Goal: Task Accomplishment & Management: Use online tool/utility

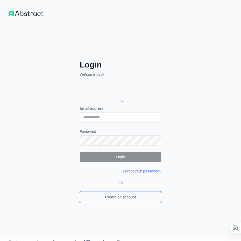
click at [119, 199] on link "Create an account" at bounding box center [121, 197] width 82 height 10
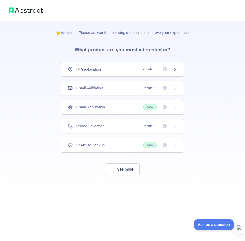
click at [105, 85] on div "Email Validation Popular" at bounding box center [122, 88] width 123 height 14
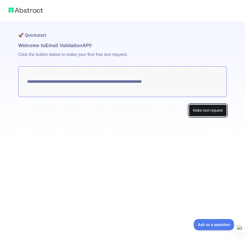
click at [212, 112] on button "Make test request" at bounding box center [208, 111] width 38 height 12
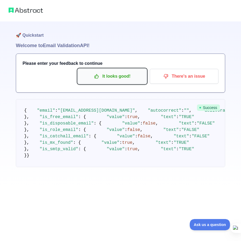
click at [130, 81] on p "It looks good!" at bounding box center [112, 76] width 61 height 9
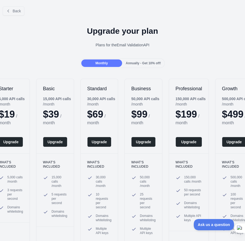
drag, startPoint x: 79, startPoint y: 52, endPoint x: 38, endPoint y: 47, distance: 41.3
click at [38, 47] on div "Upgrade your plan Plans for the Email Validation API" at bounding box center [122, 39] width 245 height 39
drag, startPoint x: 38, startPoint y: 47, endPoint x: 103, endPoint y: 64, distance: 67.7
click at [103, 64] on div "Back Upgrade your plan Plans for the Email Validation API Monthly Annually - Ge…" at bounding box center [122, 135] width 245 height 266
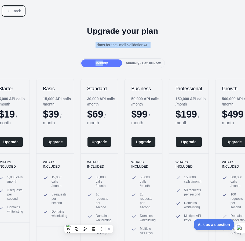
click at [16, 9] on span "Back" at bounding box center [17, 11] width 8 height 4
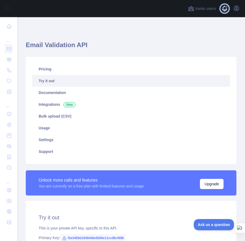
click at [225, 13] on span at bounding box center [226, 8] width 11 height 17
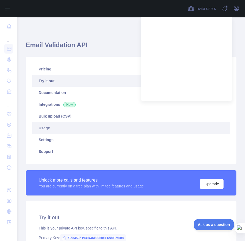
click at [63, 124] on link "Usage" at bounding box center [131, 128] width 198 height 12
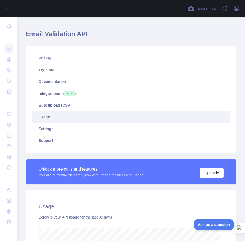
scroll to position [10, 0]
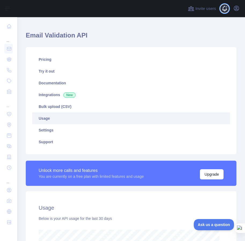
click at [225, 9] on span at bounding box center [226, 8] width 11 height 17
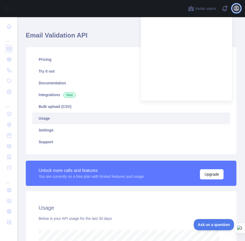
click at [237, 10] on icon "button" at bounding box center [236, 8] width 6 height 6
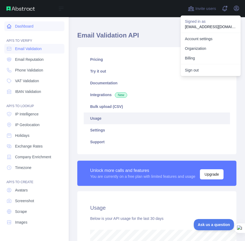
scroll to position [268000, 268052]
click at [30, 50] on span "Email Validation" at bounding box center [28, 48] width 27 height 5
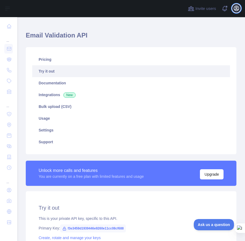
click at [237, 10] on icon "button" at bounding box center [236, 8] width 5 height 5
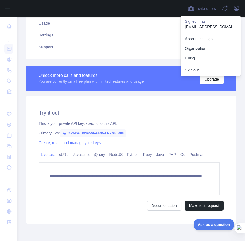
scroll to position [109, 0]
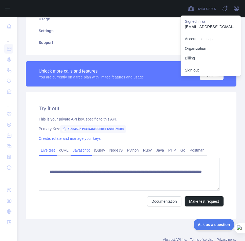
click at [82, 149] on link "Javascript" at bounding box center [81, 150] width 21 height 9
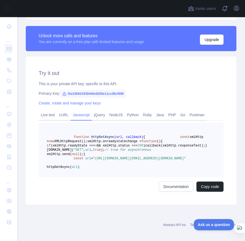
scroll to position [174, 0]
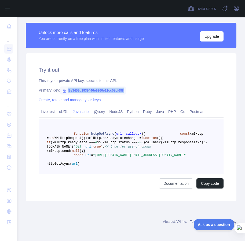
drag, startPoint x: 124, startPoint y: 65, endPoint x: 66, endPoint y: 64, distance: 57.7
click at [66, 87] on span "f3e3459d1939446e9260e11cc08cf688" at bounding box center [93, 91] width 66 height 8
copy span "f3e3459d1939446e9260e11cc08cf688"
click at [241, 230] on div at bounding box center [238, 229] width 13 height 10
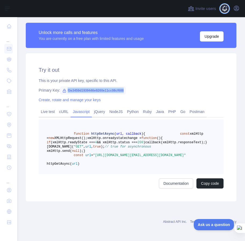
click at [228, 10] on span at bounding box center [226, 8] width 11 height 17
